Goal: Transaction & Acquisition: Purchase product/service

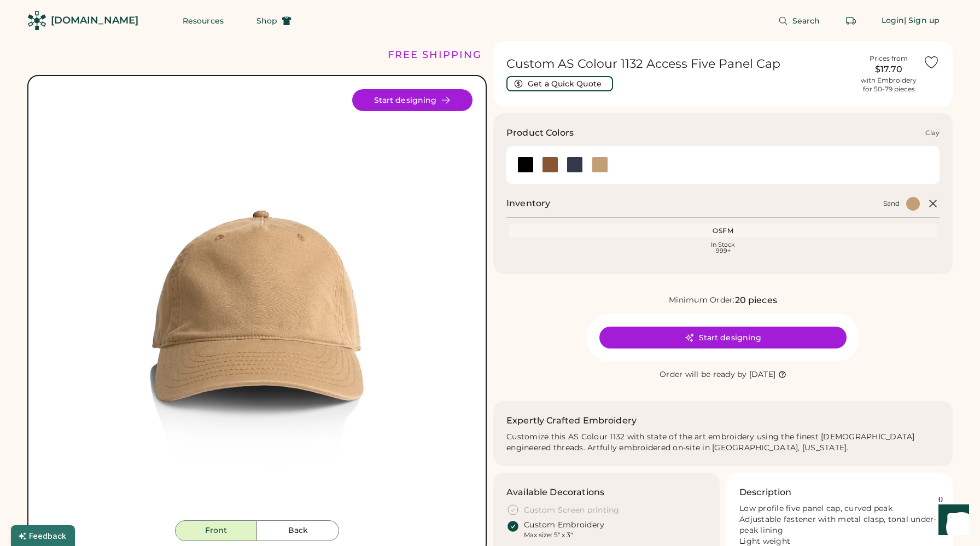
click at [550, 170] on div at bounding box center [550, 164] width 16 height 16
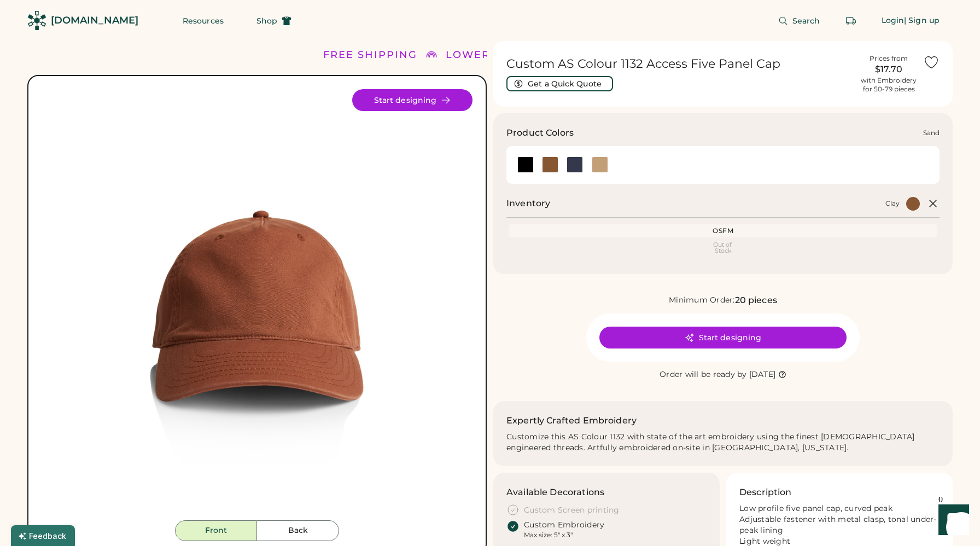
click at [600, 166] on div at bounding box center [600, 164] width 16 height 16
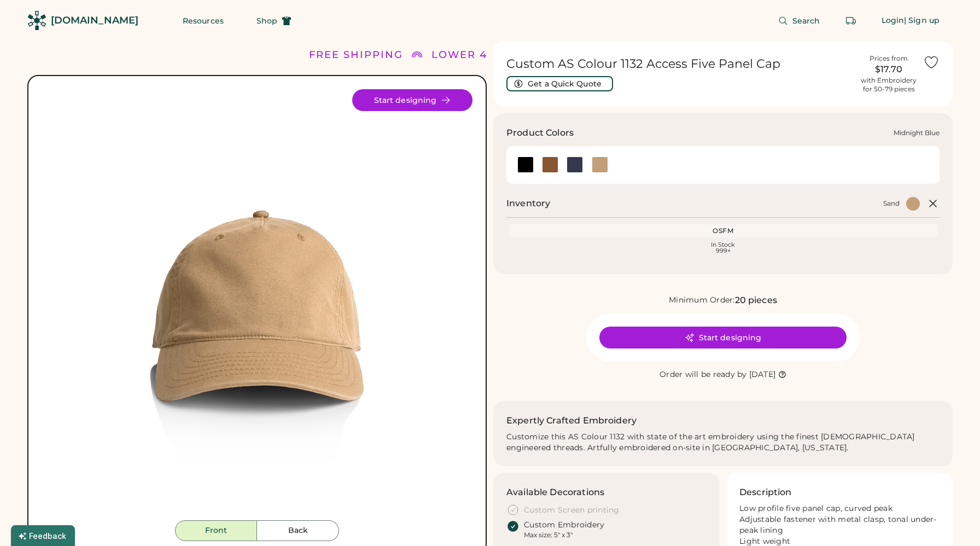
click at [573, 168] on div at bounding box center [575, 164] width 16 height 16
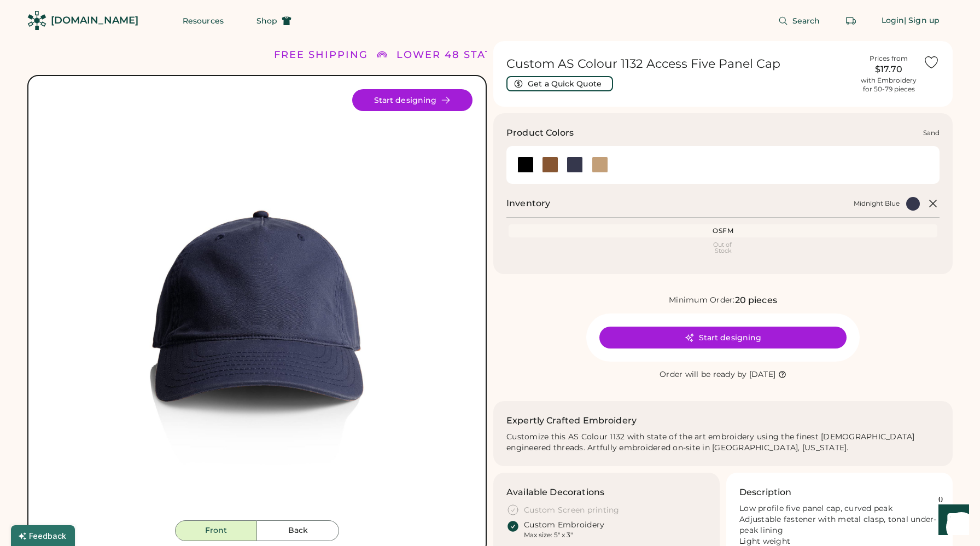
click at [606, 167] on div at bounding box center [600, 164] width 16 height 16
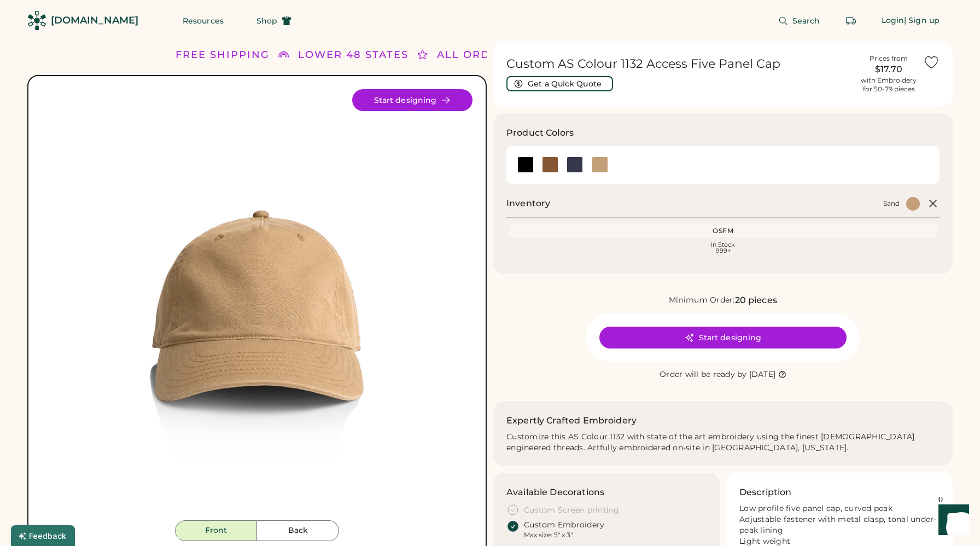
click at [313, 524] on button "Back" at bounding box center [298, 530] width 82 height 21
